Goal: Task Accomplishment & Management: Complete application form

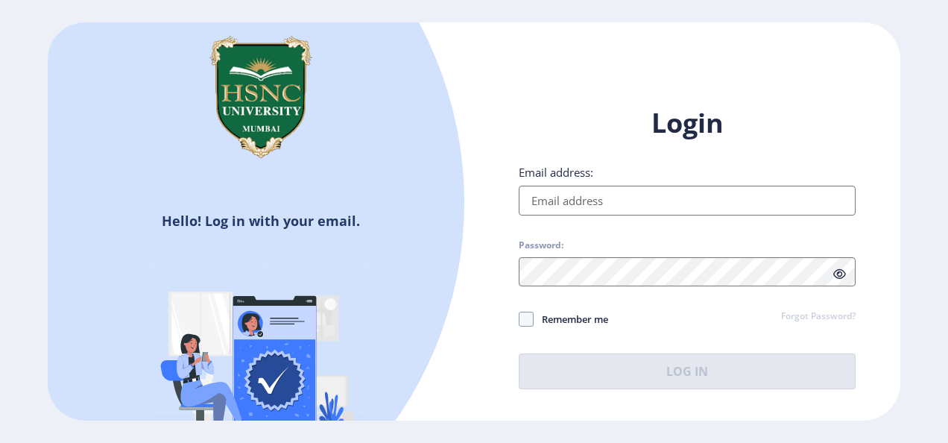
click at [596, 186] on input "Email address:" at bounding box center [687, 201] width 337 height 30
type input "[EMAIL_ADDRESS][DOMAIN_NAME]"
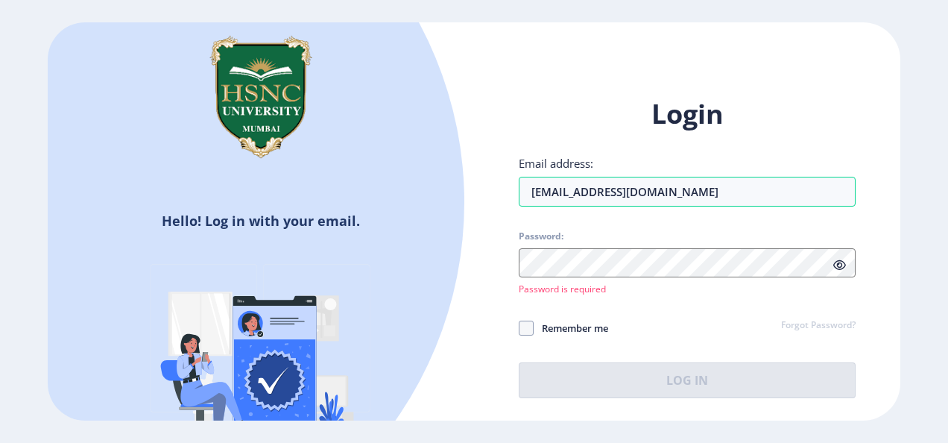
click at [825, 319] on link "Forgot Password?" at bounding box center [818, 325] width 75 height 13
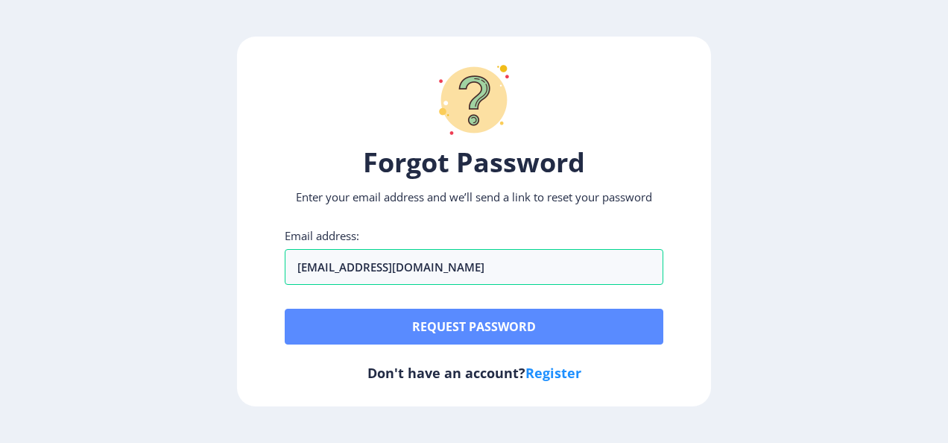
type input "[EMAIL_ADDRESS][DOMAIN_NAME]"
click at [477, 319] on button "Request password" at bounding box center [474, 327] width 379 height 36
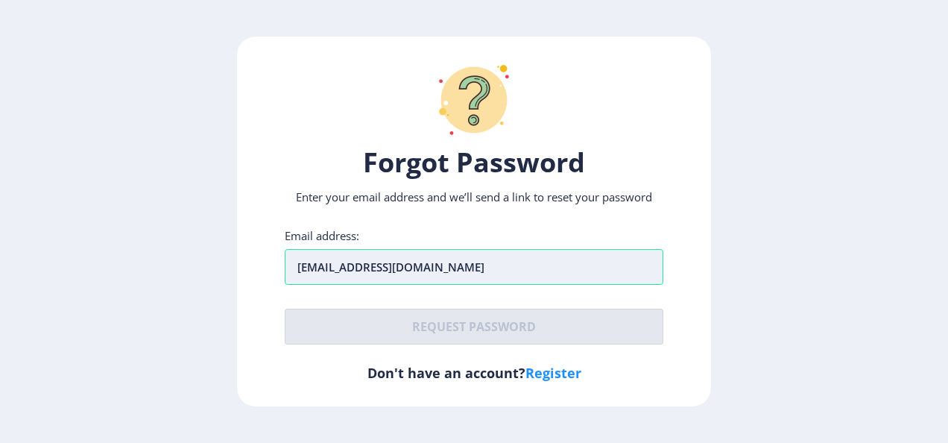
click at [471, 258] on input "[EMAIL_ADDRESS][DOMAIN_NAME]" at bounding box center [474, 267] width 379 height 36
click at [564, 371] on link "Register" at bounding box center [554, 373] width 56 height 18
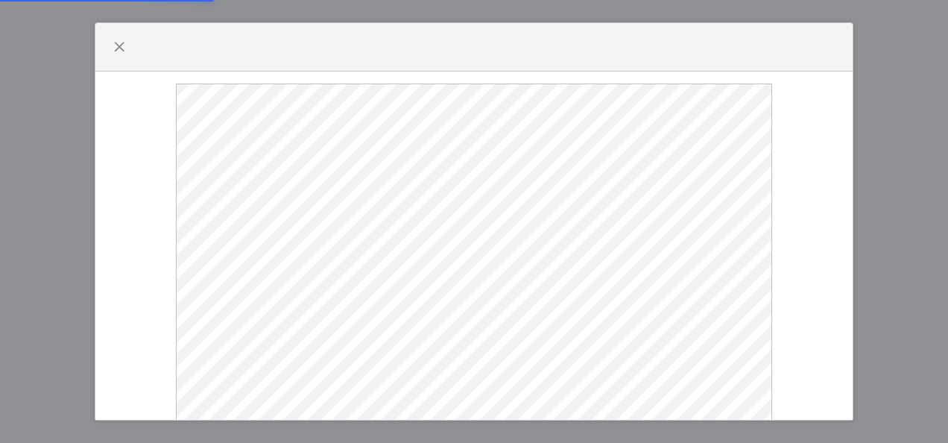
select select
